Goal: Find specific page/section: Find specific page/section

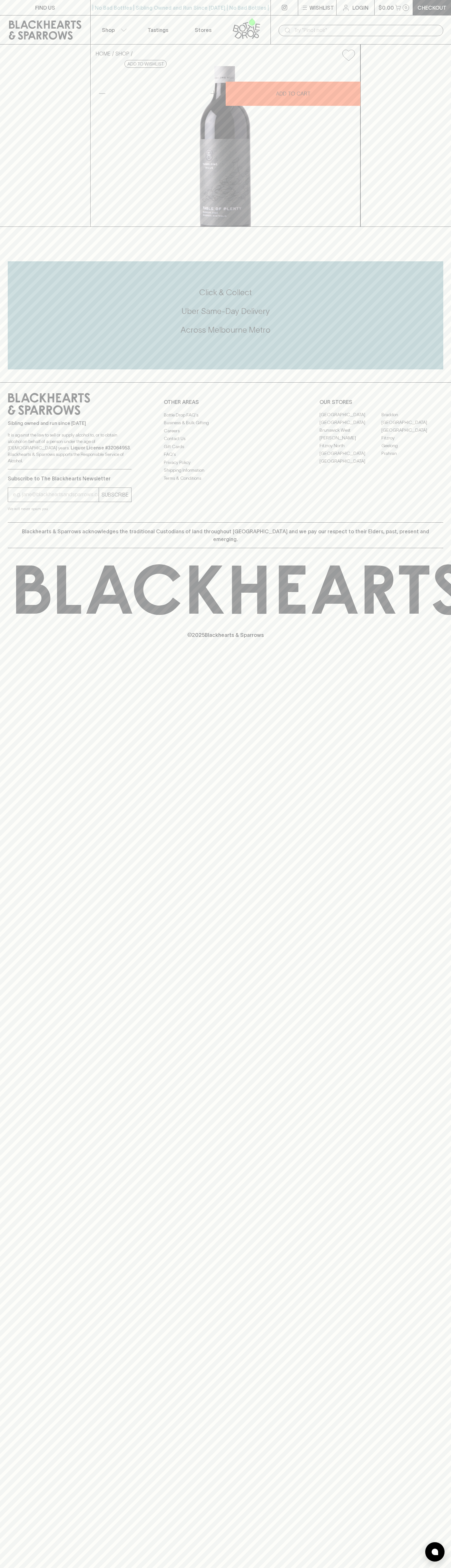
click at [78, 3] on link "FIND US" at bounding box center [45, 7] width 90 height 15
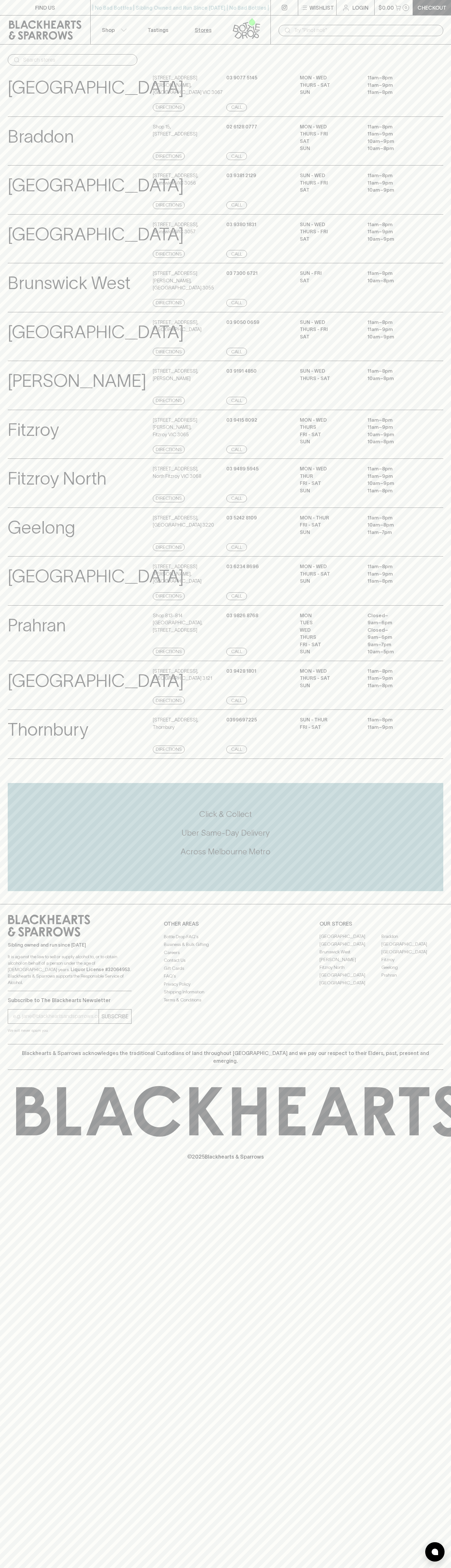
click at [40, 1568] on html "FIND US | No Bad Bottles | Sibling Owned and Run Since [DATE] | No Bad Bottles …" at bounding box center [225, 784] width 451 height 1568
click at [6, 1550] on div "FIND US | No Bad Bottles | Sibling Owned and Run Since [DATE] | No Bad Bottles …" at bounding box center [225, 784] width 451 height 1568
